Goal: Navigation & Orientation: Find specific page/section

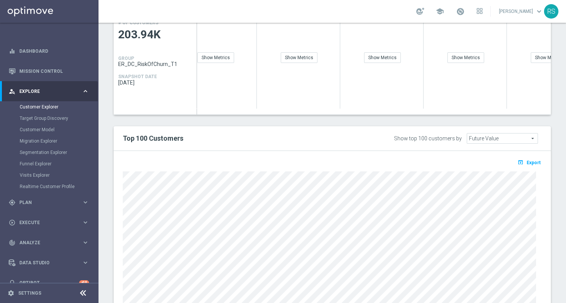
scroll to position [192, 0]
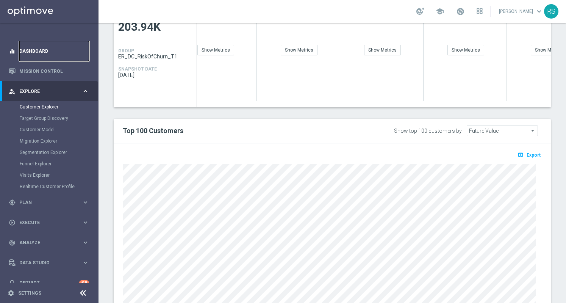
click at [49, 60] on link "Dashboard" at bounding box center [54, 51] width 70 height 20
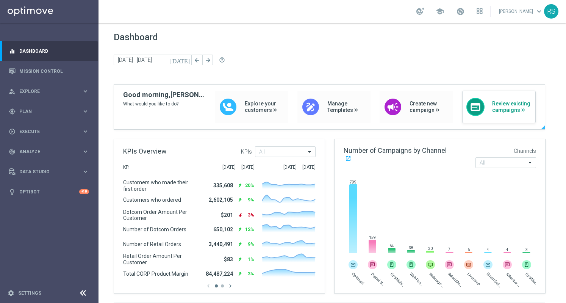
click at [517, 114] on div "web Review existing campaigns" at bounding box center [499, 107] width 74 height 33
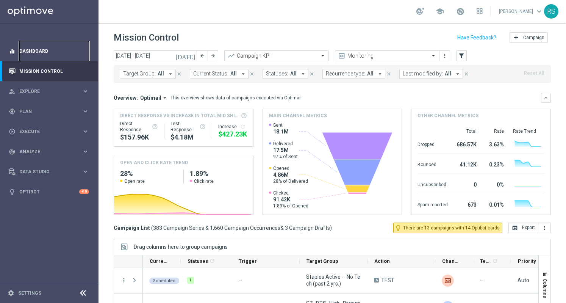
click at [20, 48] on link "Dashboard" at bounding box center [54, 51] width 70 height 20
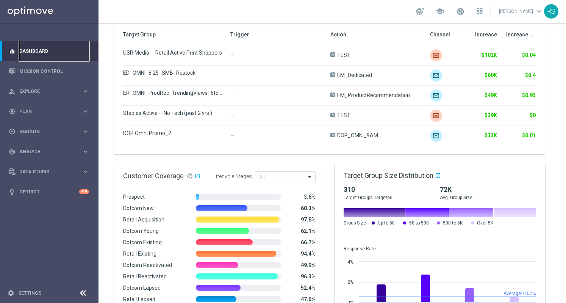
scroll to position [436, 0]
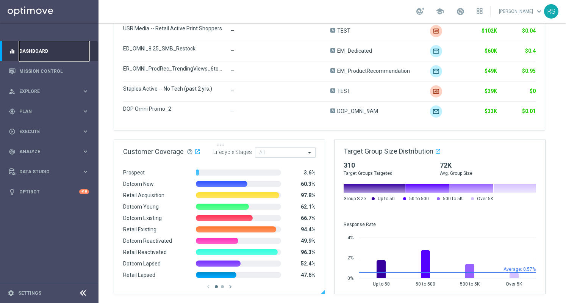
click at [289, 146] on div "Customer Coverage help_outline open_in_new .cls-1 { fill: #d1d8dc; } Lifecycle …" at bounding box center [219, 148] width 211 height 17
click at [296, 154] on input "text" at bounding box center [282, 153] width 47 height 6
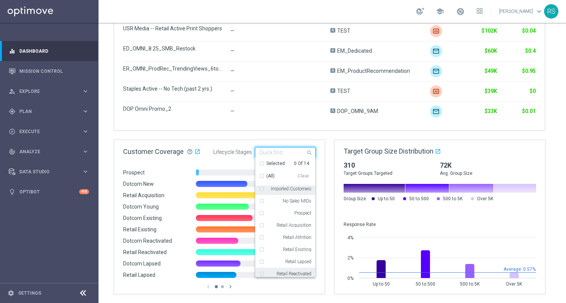
scroll to position [79, 0]
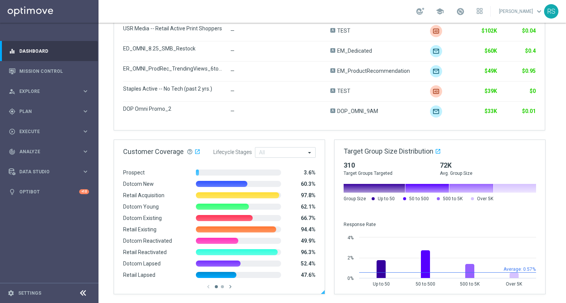
click at [233, 286] on icon "chevron_right" at bounding box center [230, 286] width 7 height 7
